Goal: Book appointment/travel/reservation

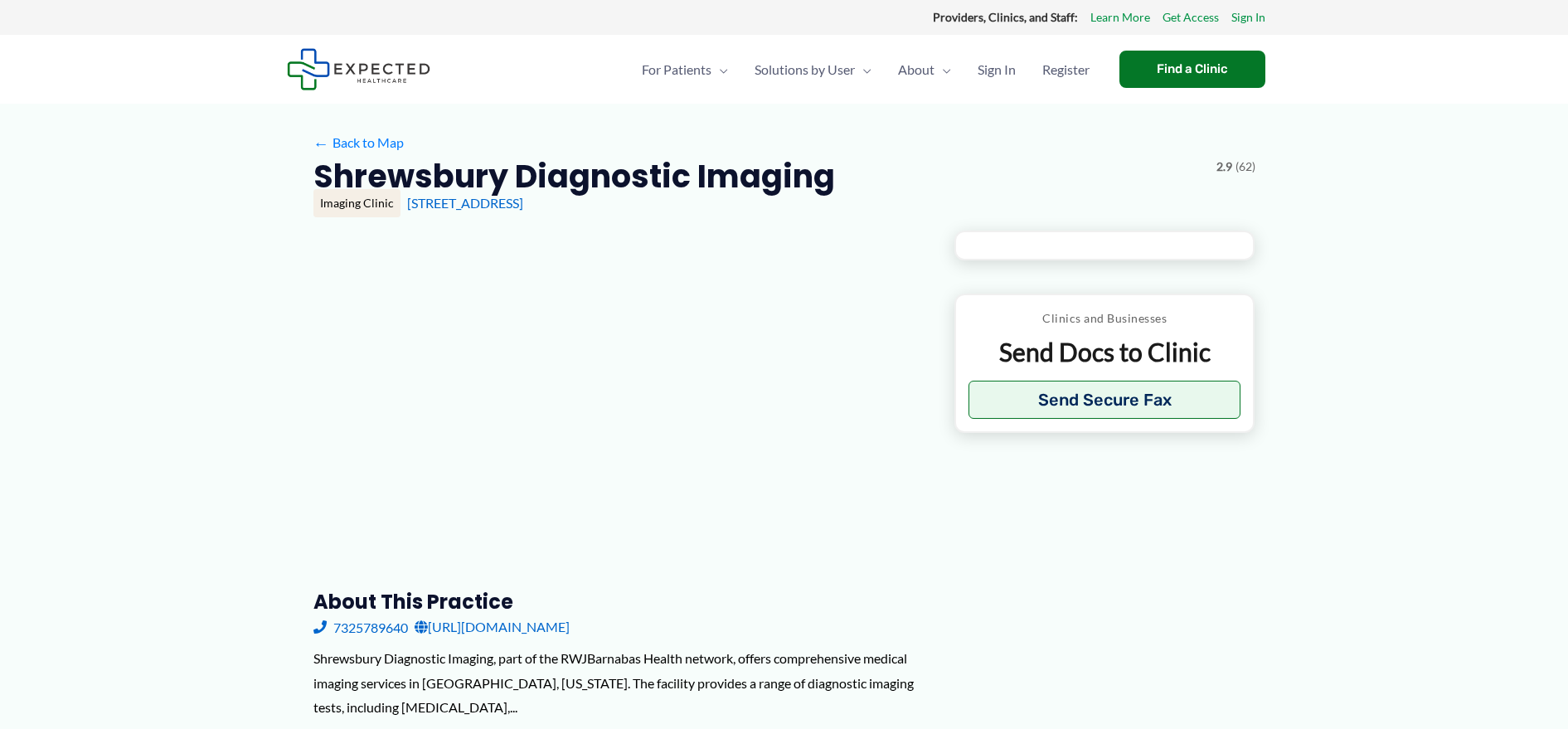
type input "**********"
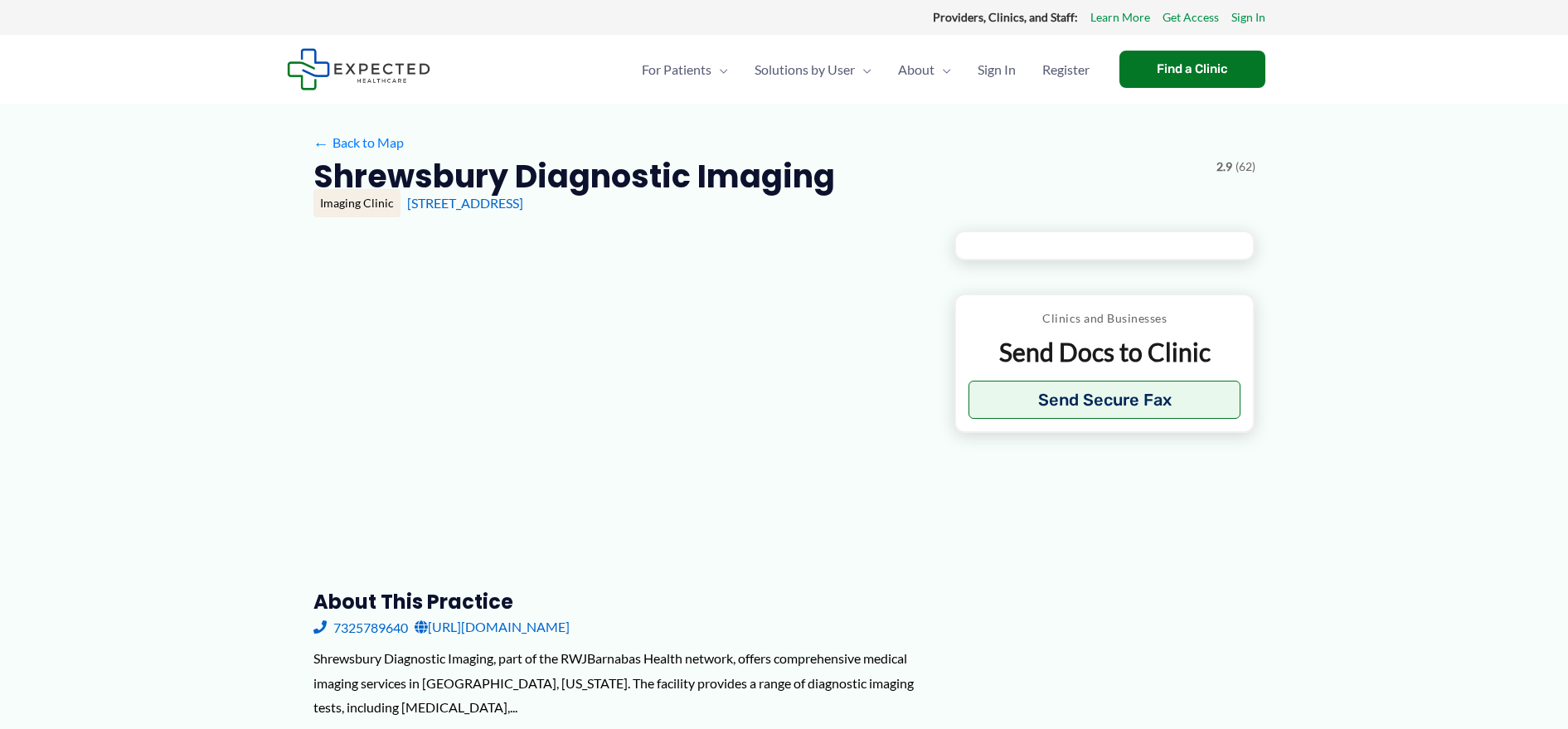
type input "**********"
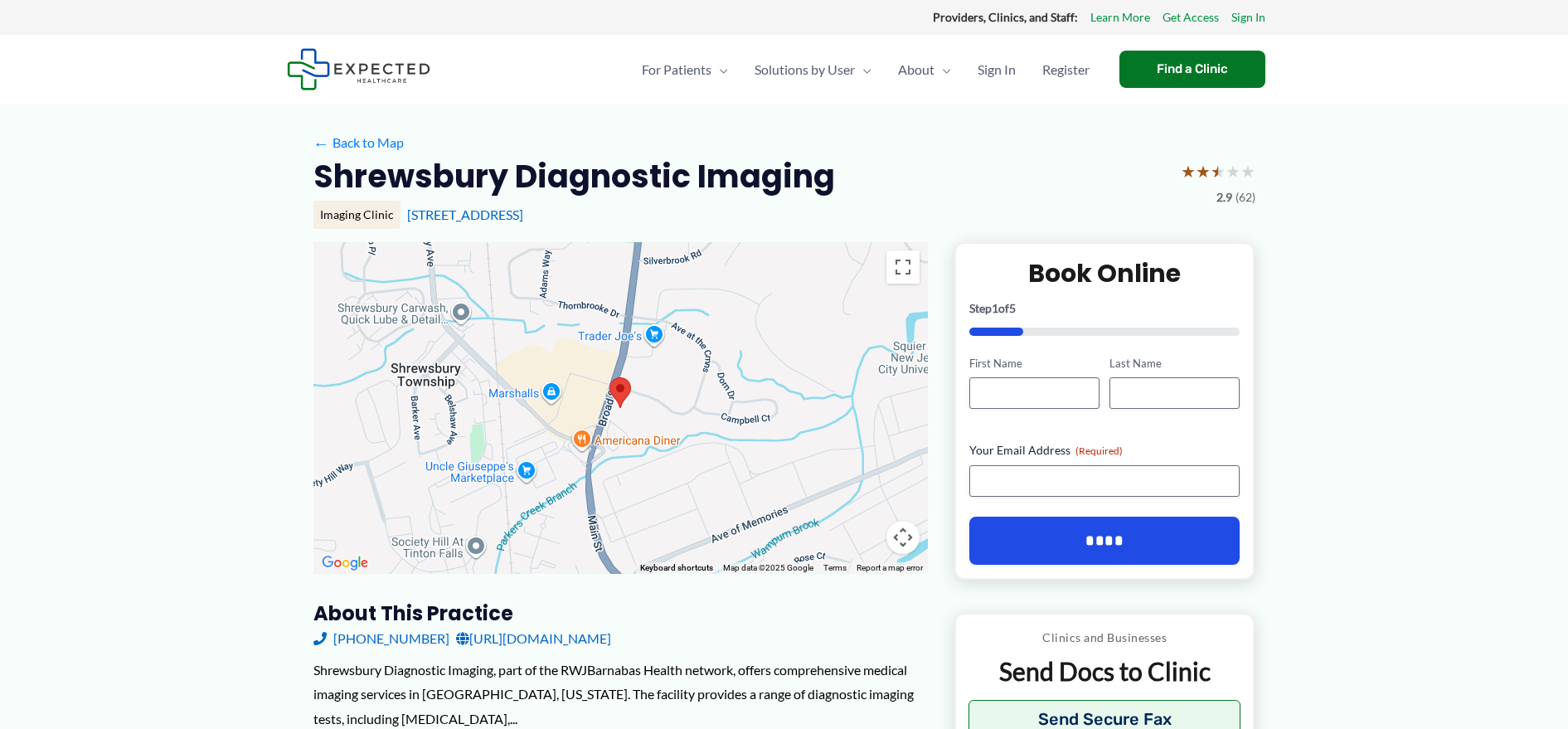
click at [609, 378] on area at bounding box center [609, 378] width 0 height 0
click at [611, 636] on link "[URL][DOMAIN_NAME]" at bounding box center [533, 638] width 155 height 25
